Goal: Transaction & Acquisition: Purchase product/service

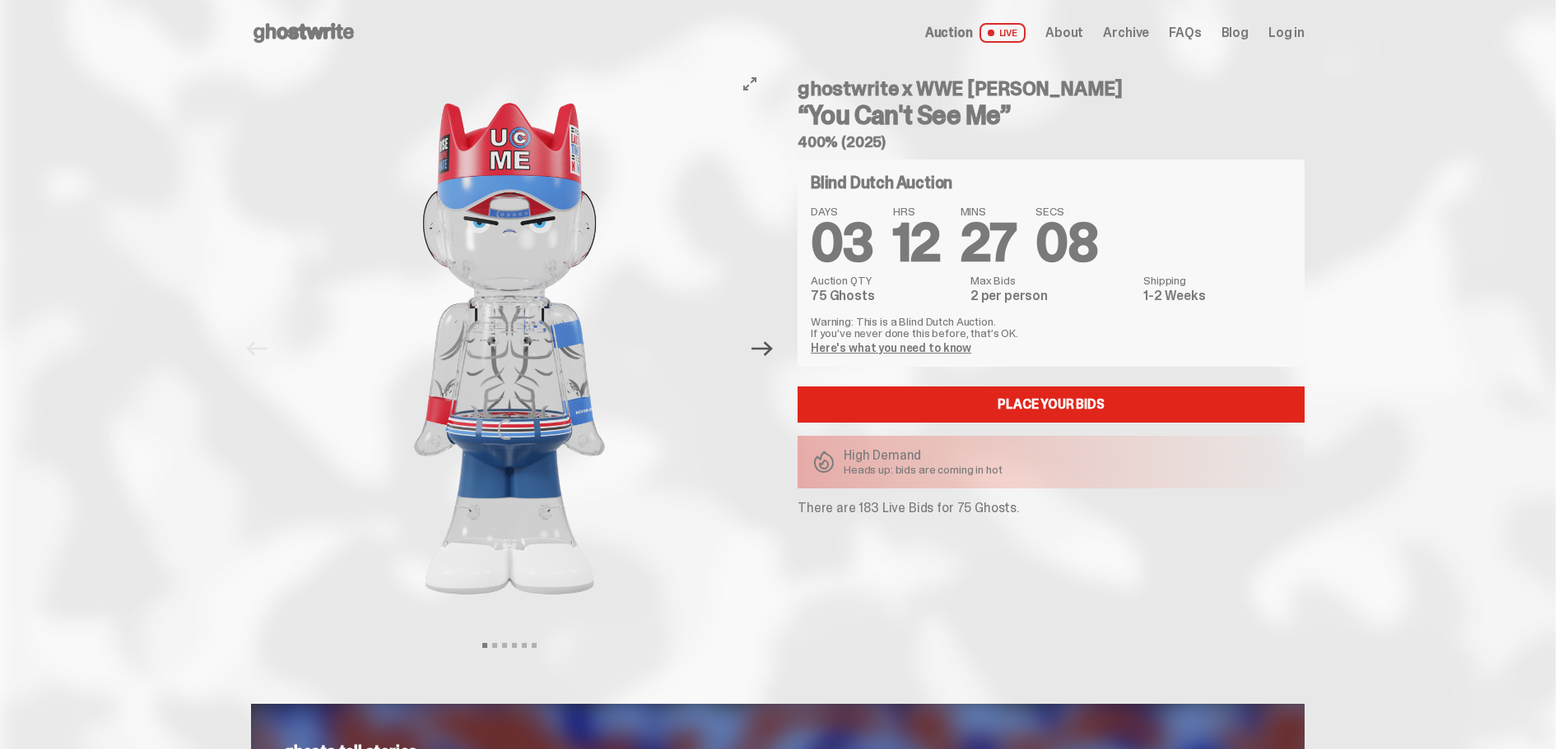
click at [773, 354] on icon "Next" at bounding box center [761, 348] width 22 height 22
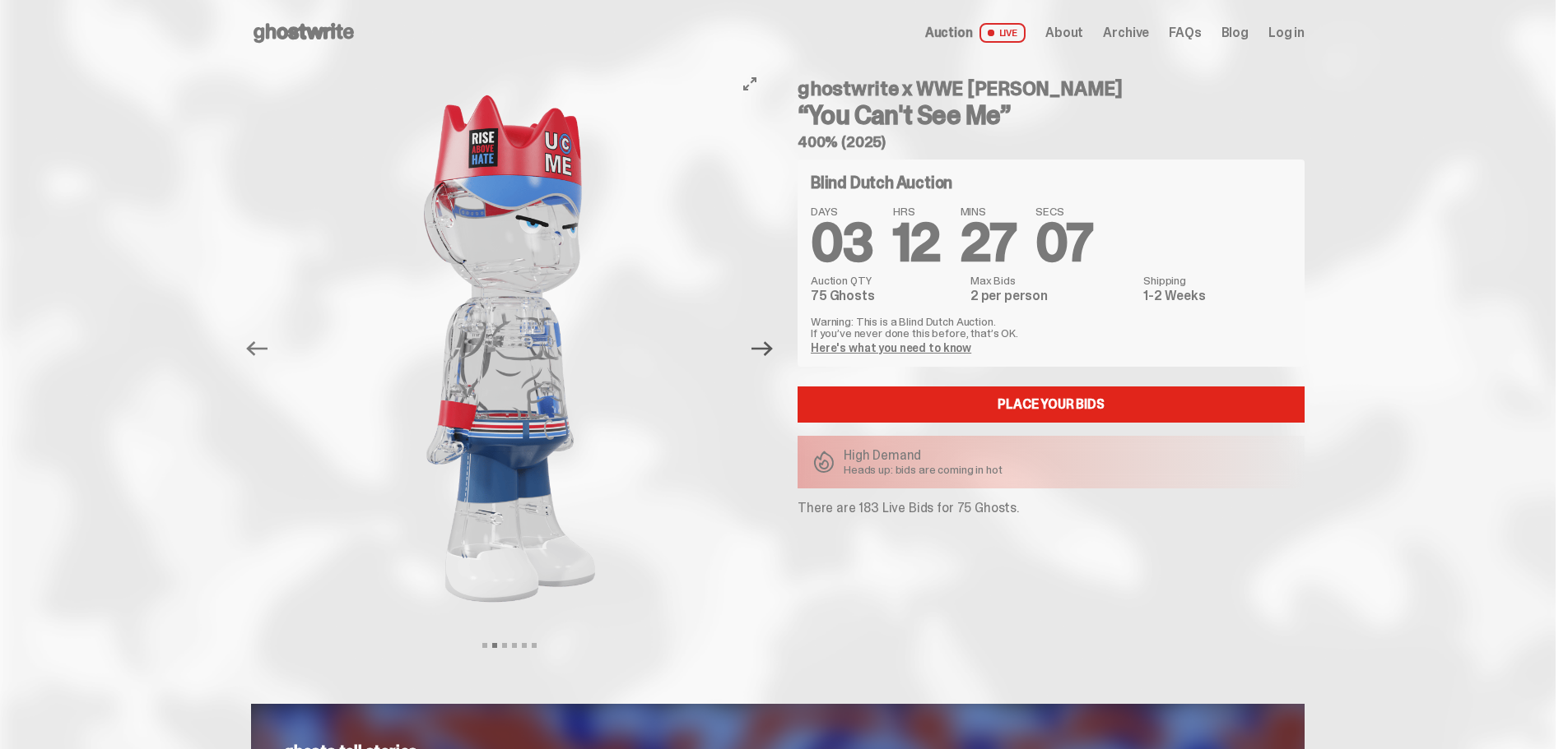
click at [771, 348] on icon "Next" at bounding box center [761, 348] width 22 height 15
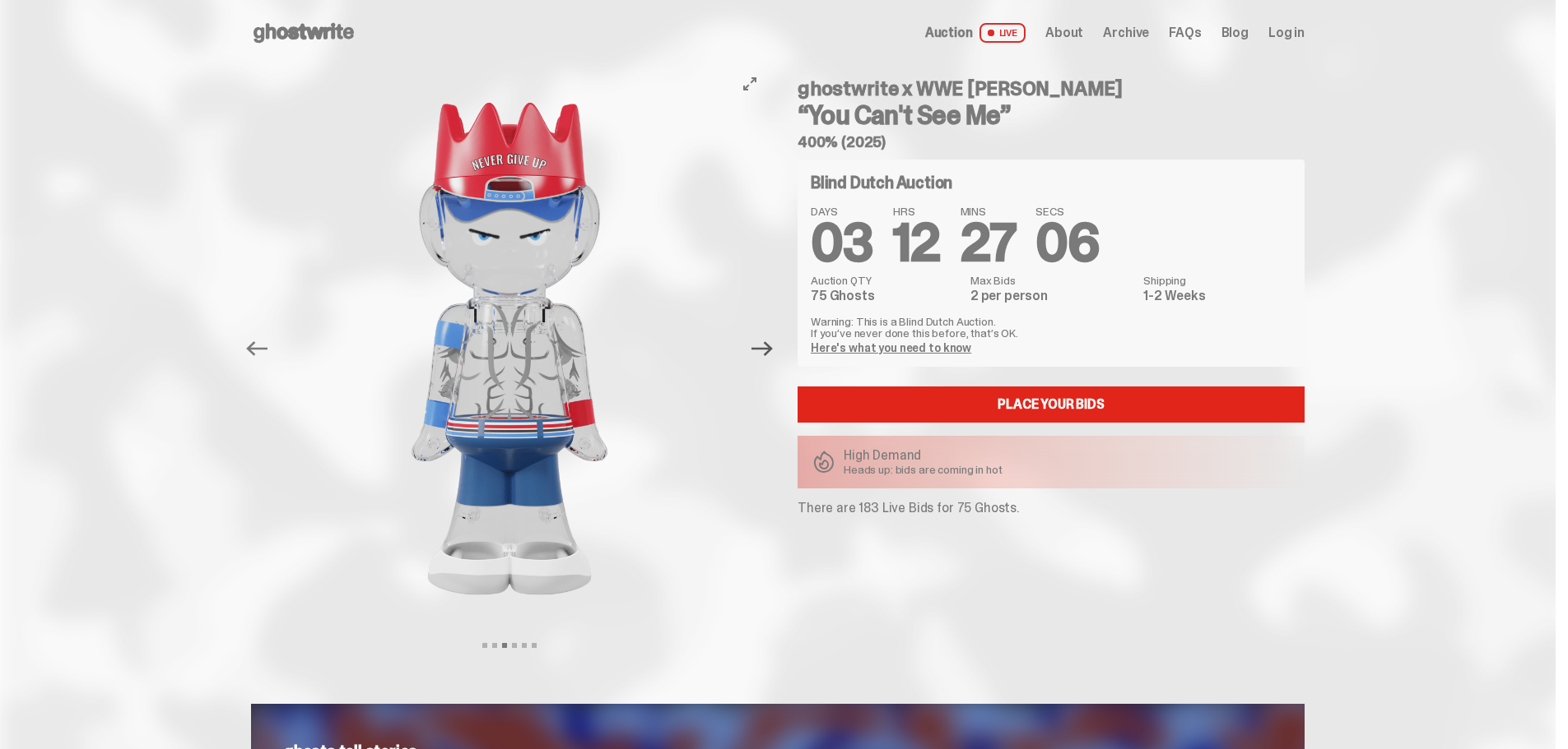
click at [771, 348] on icon "Next" at bounding box center [761, 348] width 22 height 15
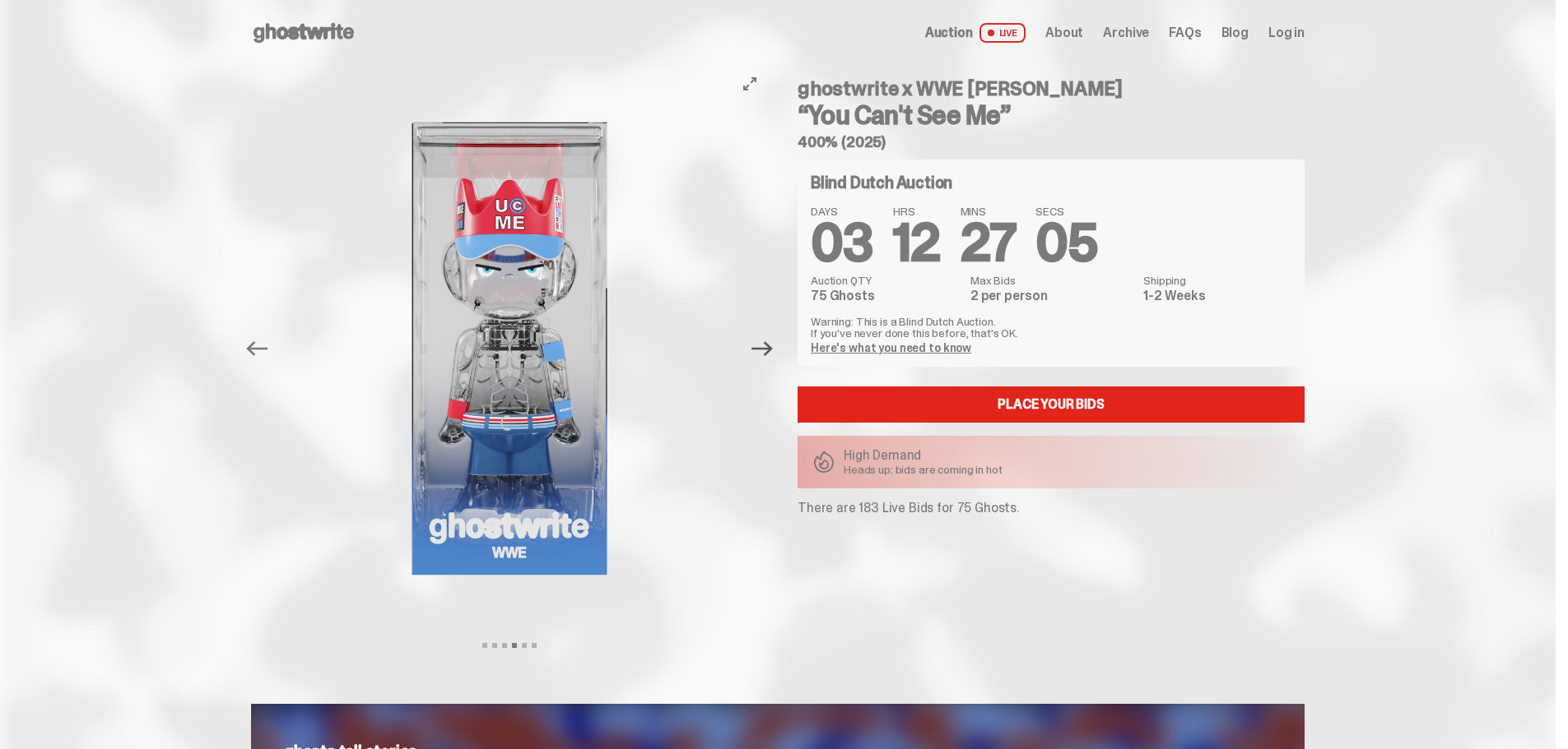
click at [771, 348] on icon "Next" at bounding box center [761, 348] width 22 height 15
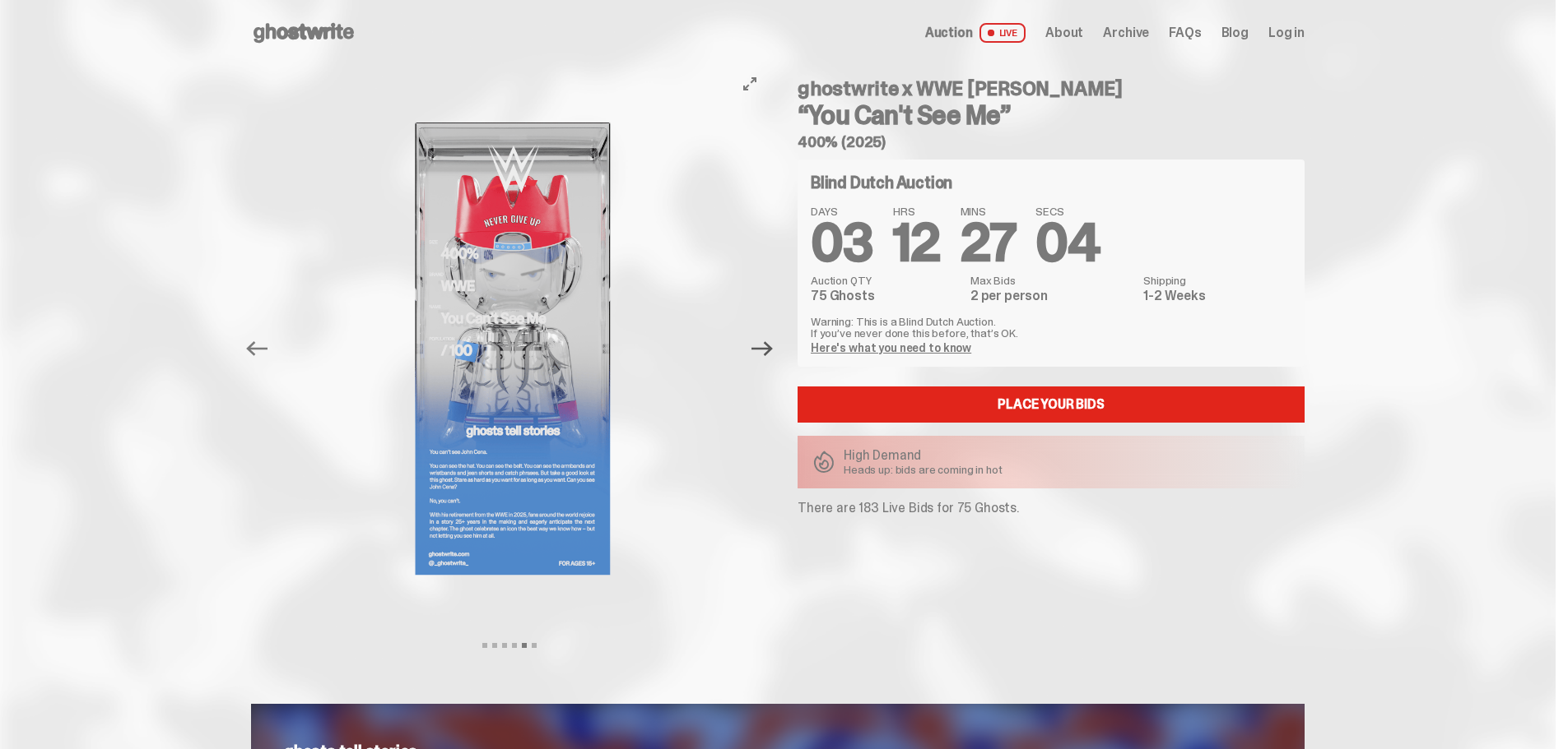
click at [771, 348] on icon "Next" at bounding box center [761, 348] width 22 height 15
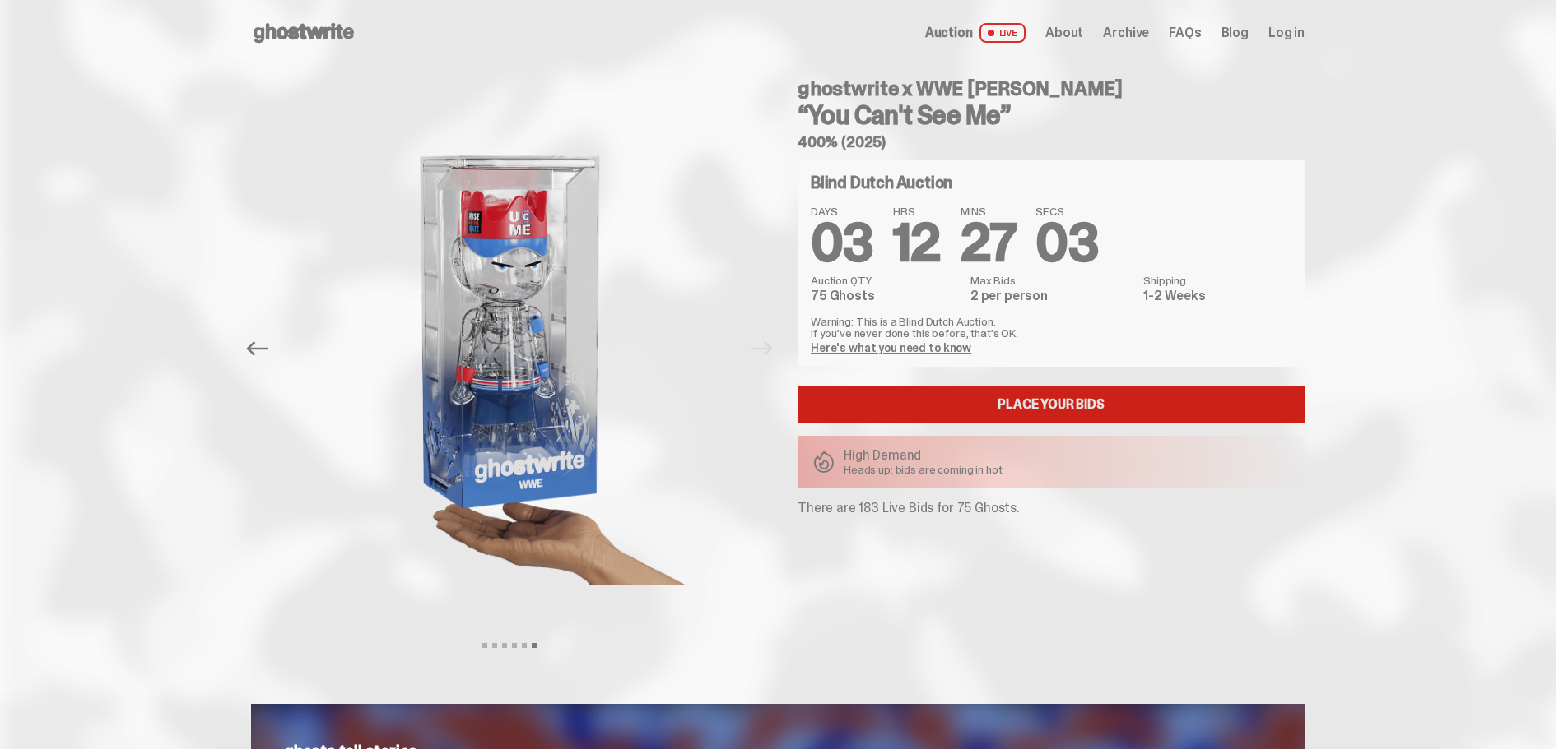
click at [935, 397] on link "Place your Bids" at bounding box center [1051, 405] width 507 height 36
